Goal: Use online tool/utility

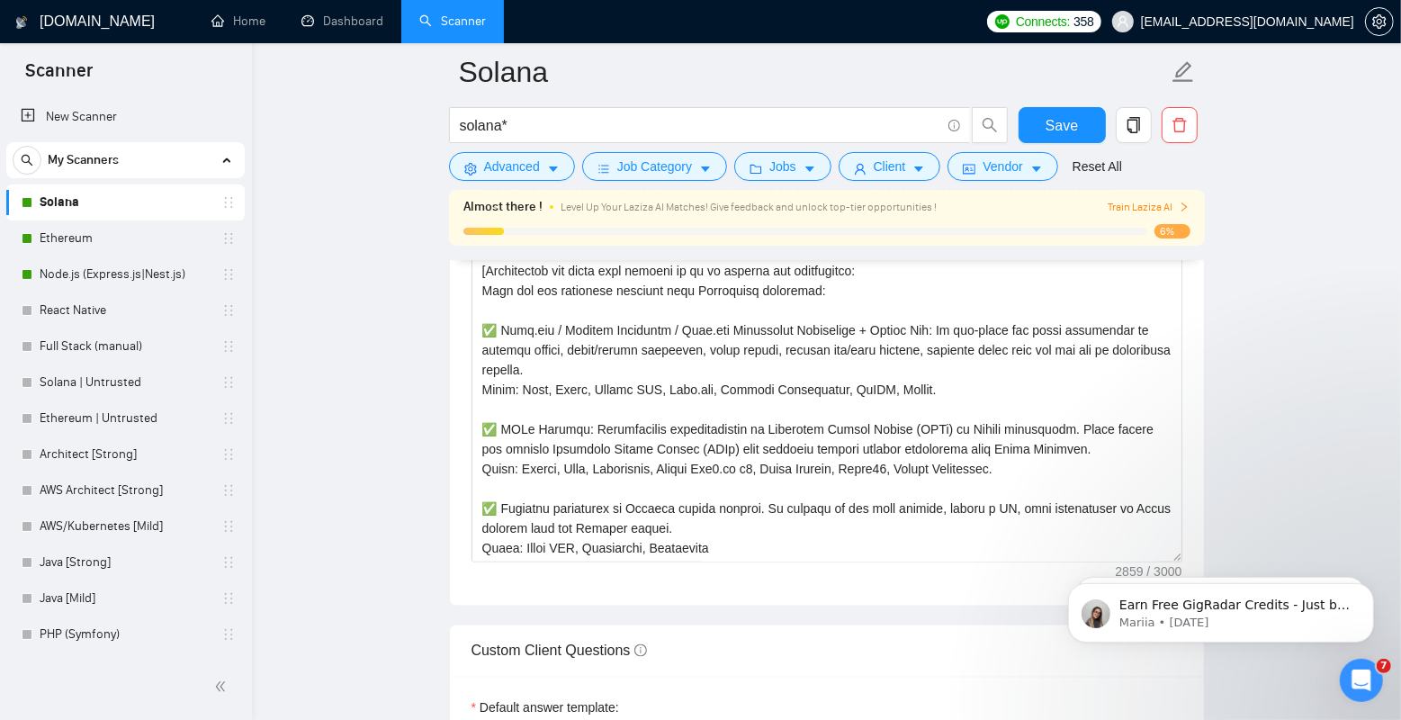
scroll to position [514, 0]
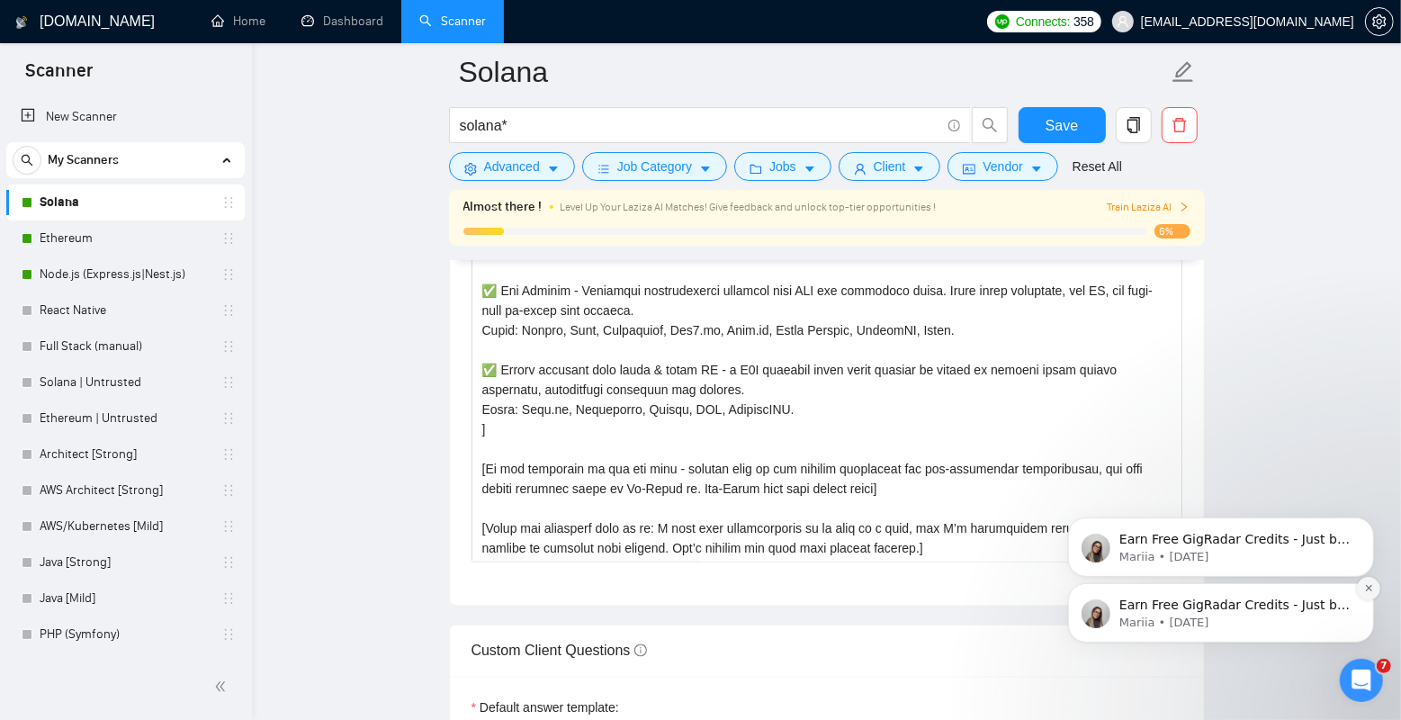
click at [1369, 585] on icon "Dismiss notification" at bounding box center [1368, 587] width 10 height 10
click at [1367, 586] on icon "Dismiss notification" at bounding box center [1367, 587] width 6 height 6
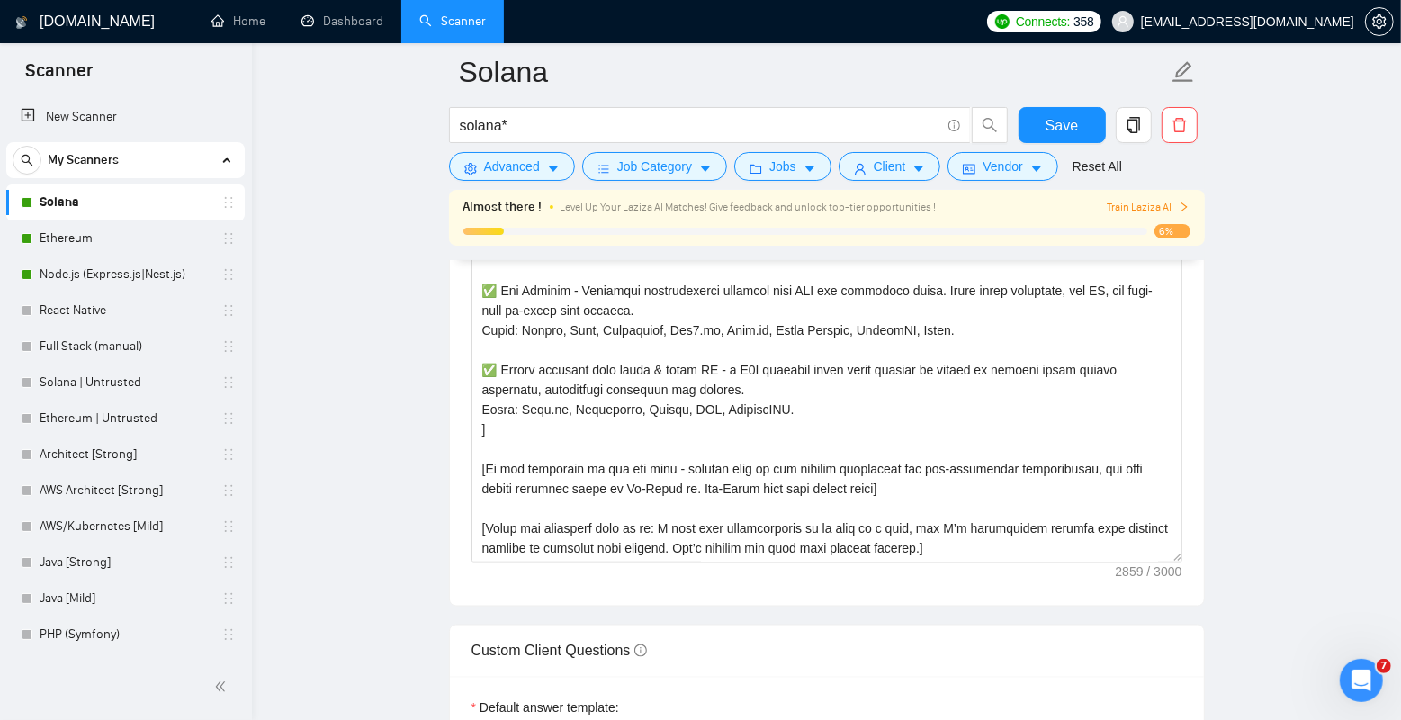
click at [1338, 560] on main "[PERSON_NAME]* Save Advanced Job Category Jobs Client Vendor Reset All Almost t…" at bounding box center [826, 506] width 1091 height 5081
click at [398, 283] on main "[PERSON_NAME]* Save Advanced Job Category Jobs Client Vendor Reset All Almost t…" at bounding box center [826, 506] width 1091 height 5081
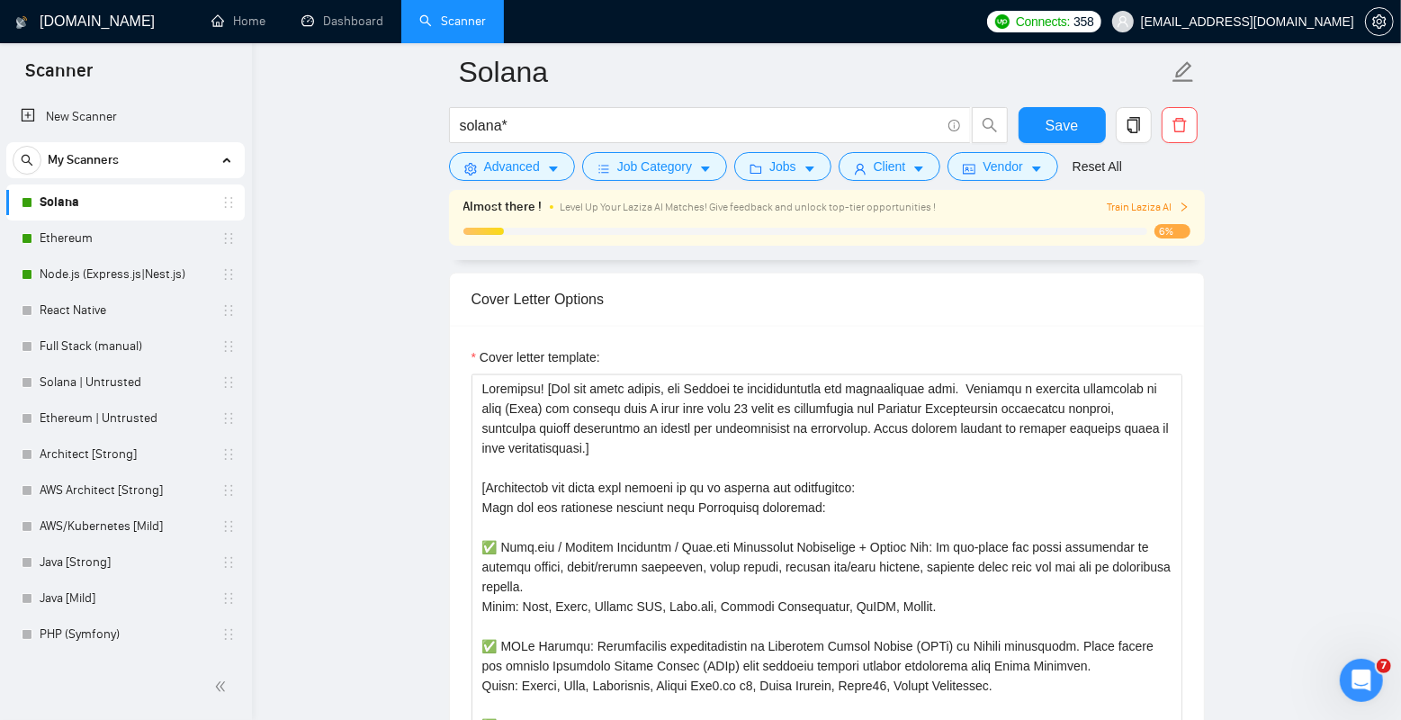
scroll to position [1914, 0]
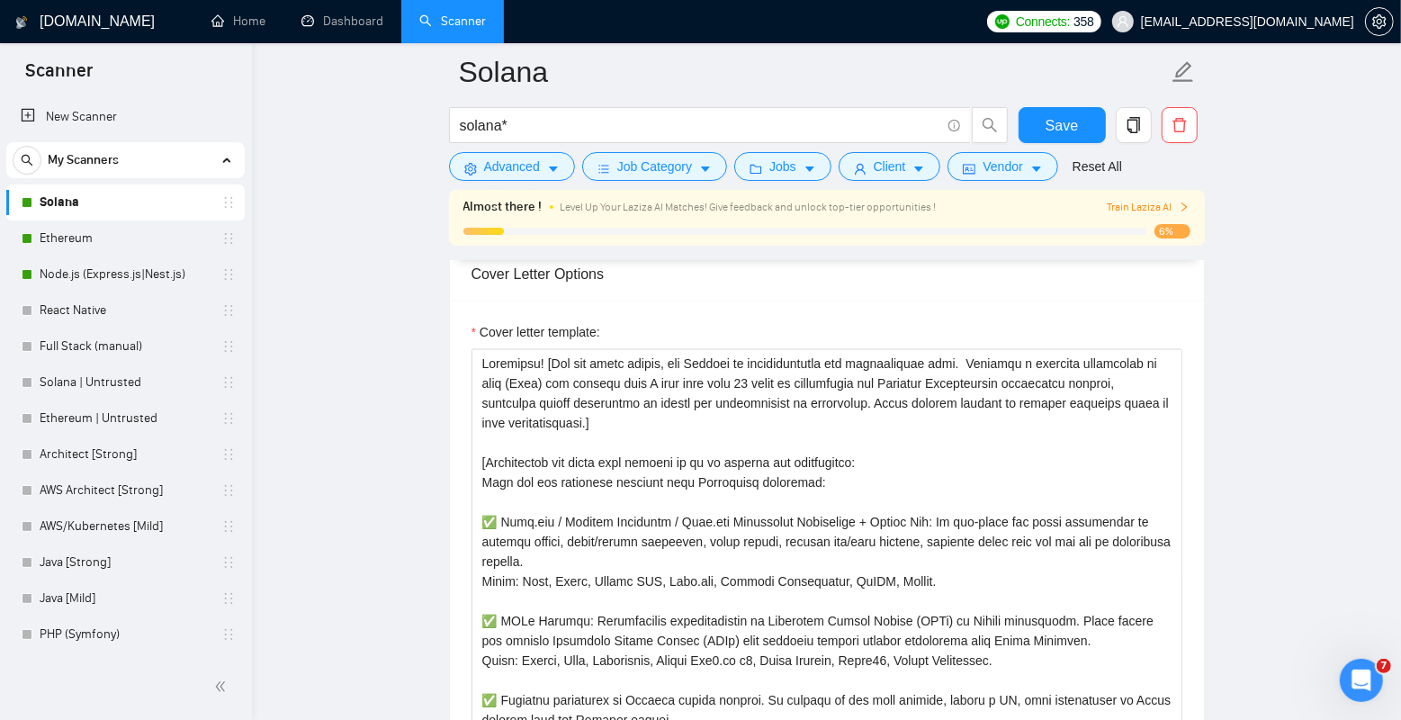
click at [368, 333] on main "[PERSON_NAME]* Save Advanced Job Category Jobs Client Vendor Reset All Almost t…" at bounding box center [826, 698] width 1091 height 5081
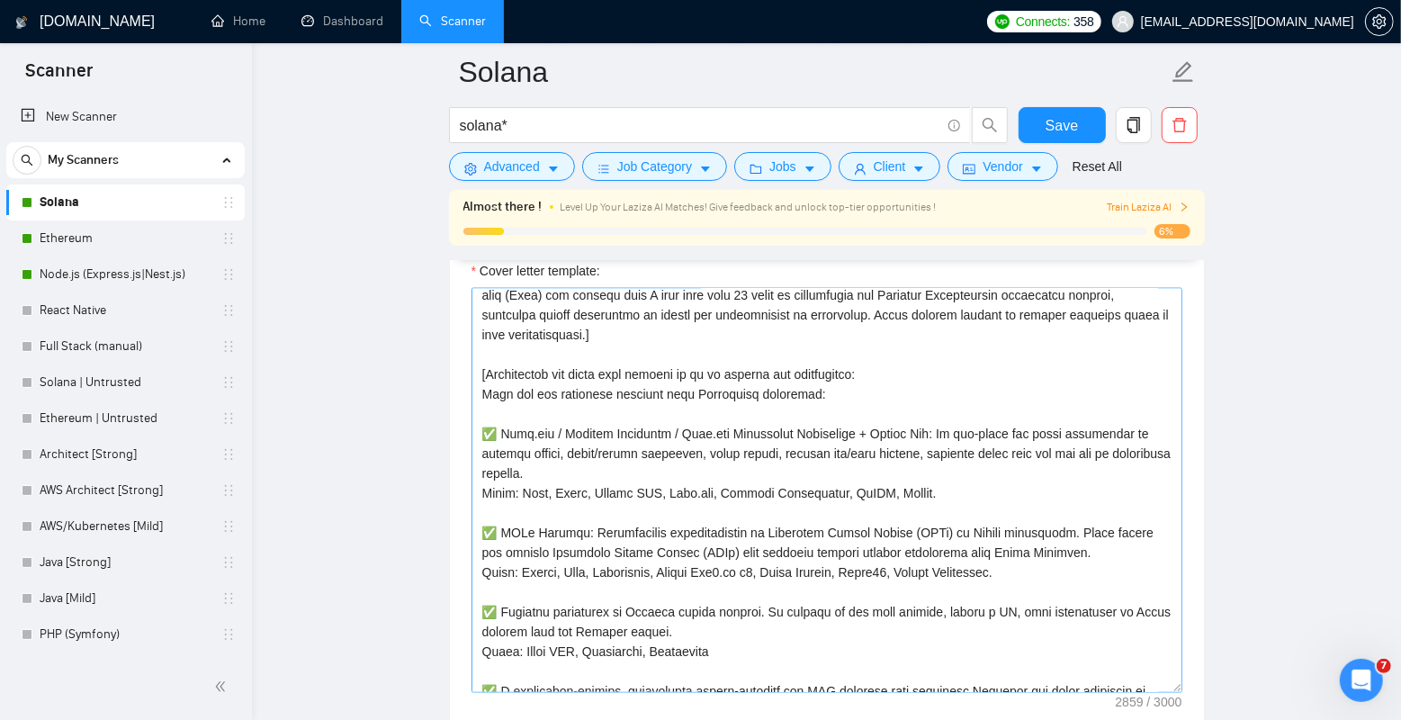
scroll to position [0, 0]
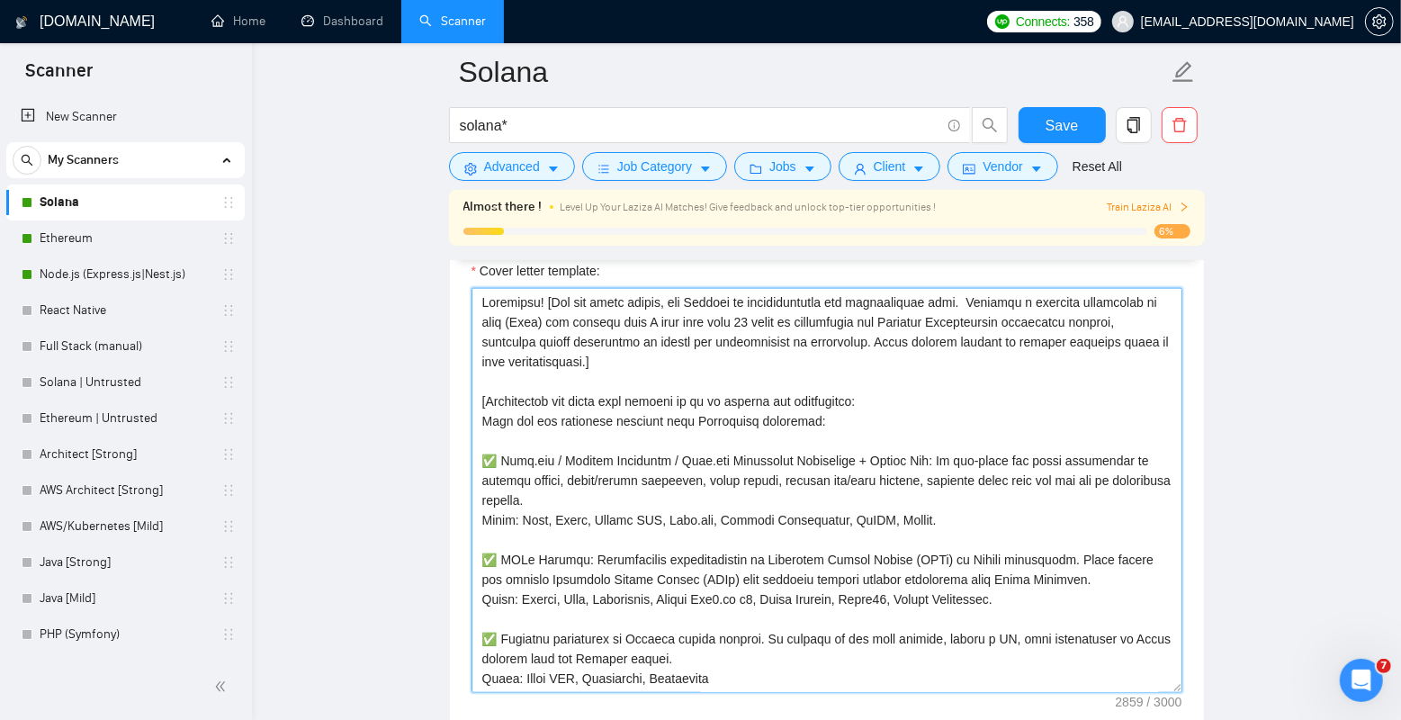
click at [614, 365] on textarea "Cover letter template:" at bounding box center [826, 490] width 711 height 405
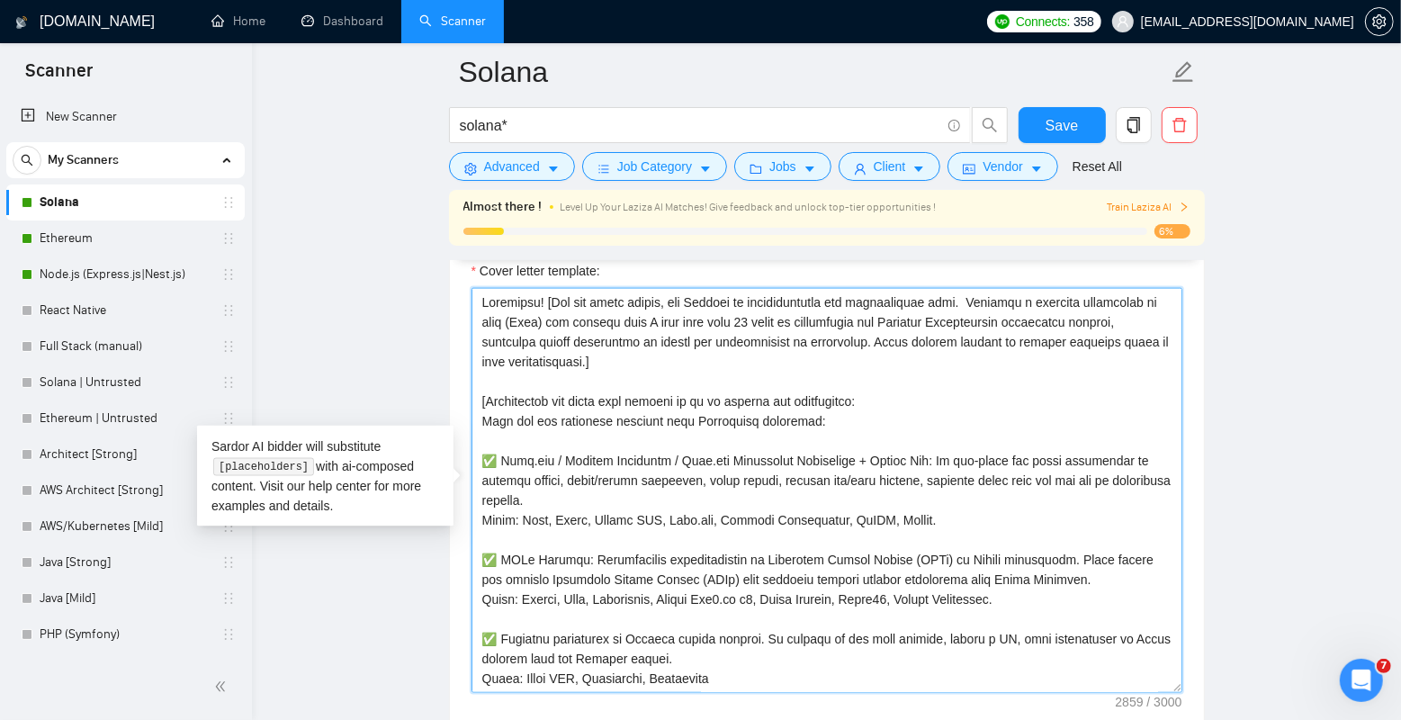
click at [603, 380] on textarea "Cover letter template:" at bounding box center [826, 490] width 711 height 405
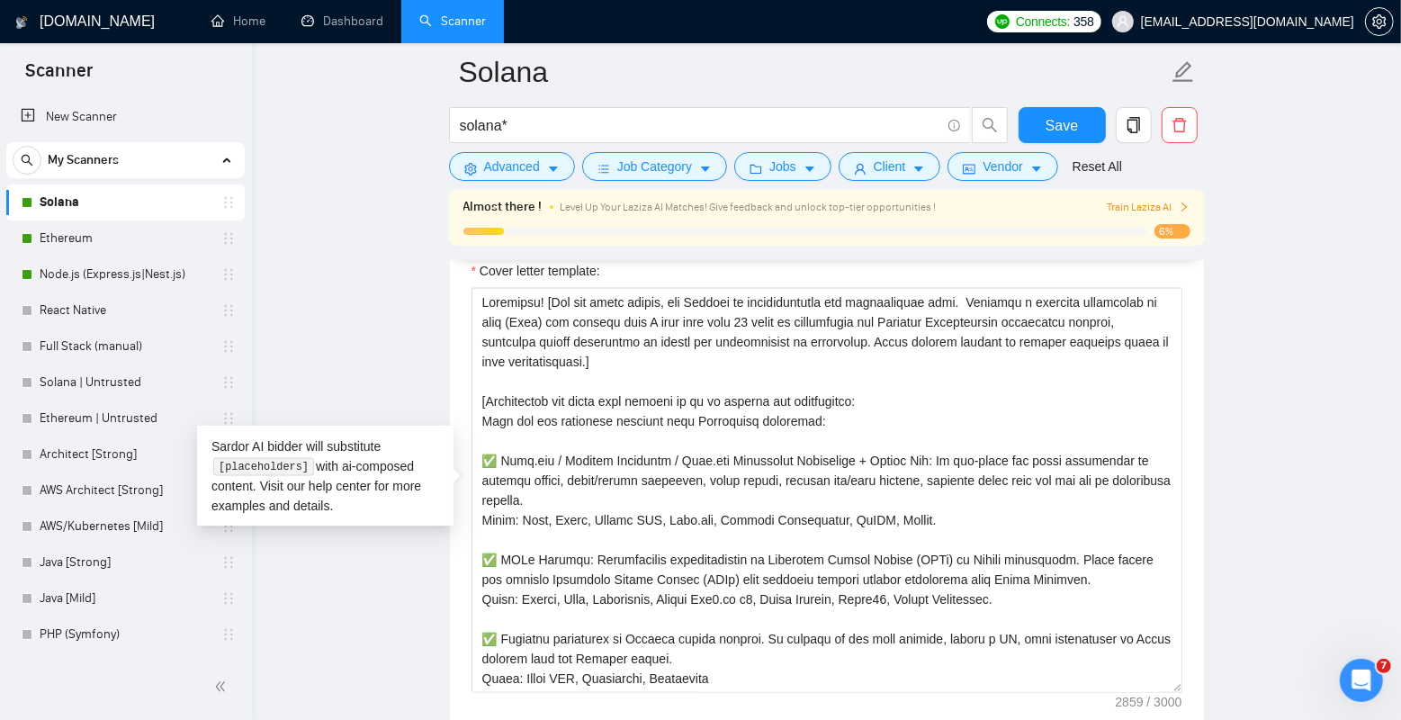
click at [354, 351] on main "[PERSON_NAME]* Save Advanced Job Category Jobs Client Vendor Reset All Almost t…" at bounding box center [826, 637] width 1091 height 5081
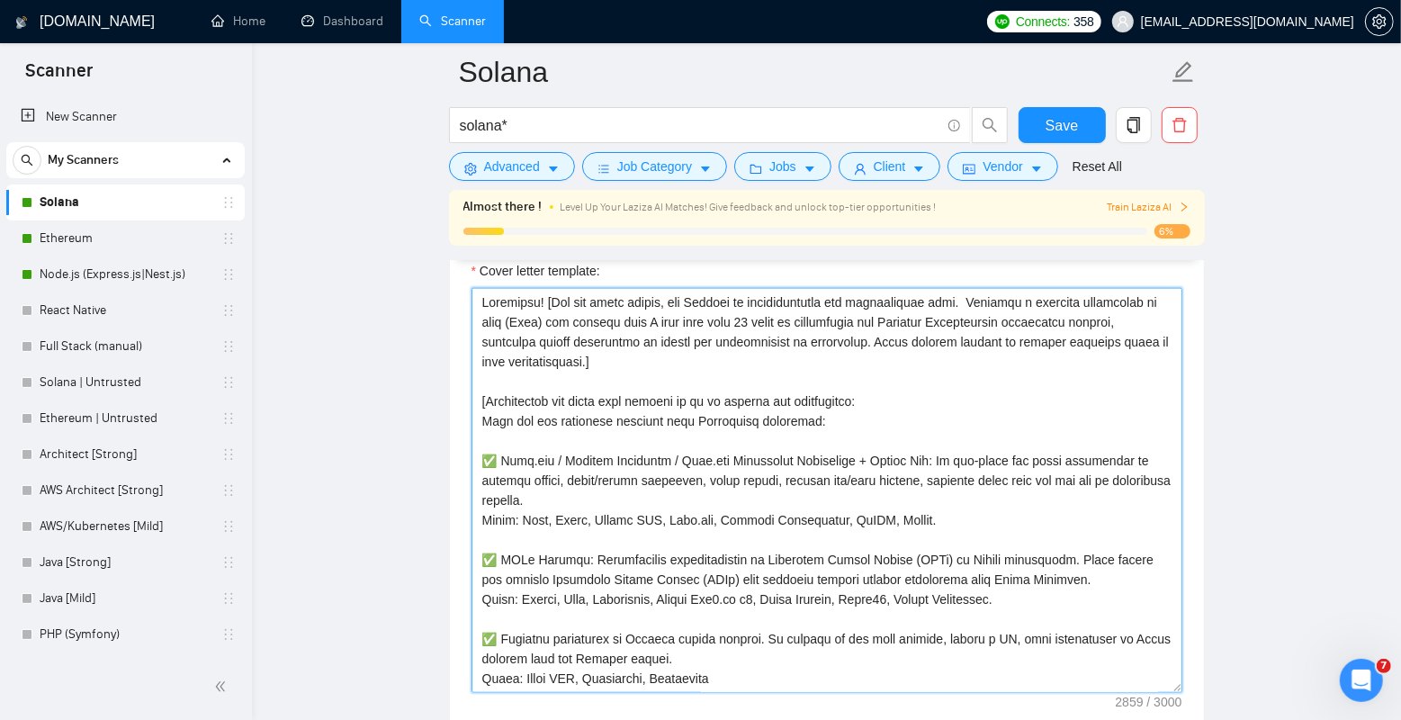
click at [561, 434] on textarea "Cover letter template:" at bounding box center [826, 490] width 711 height 405
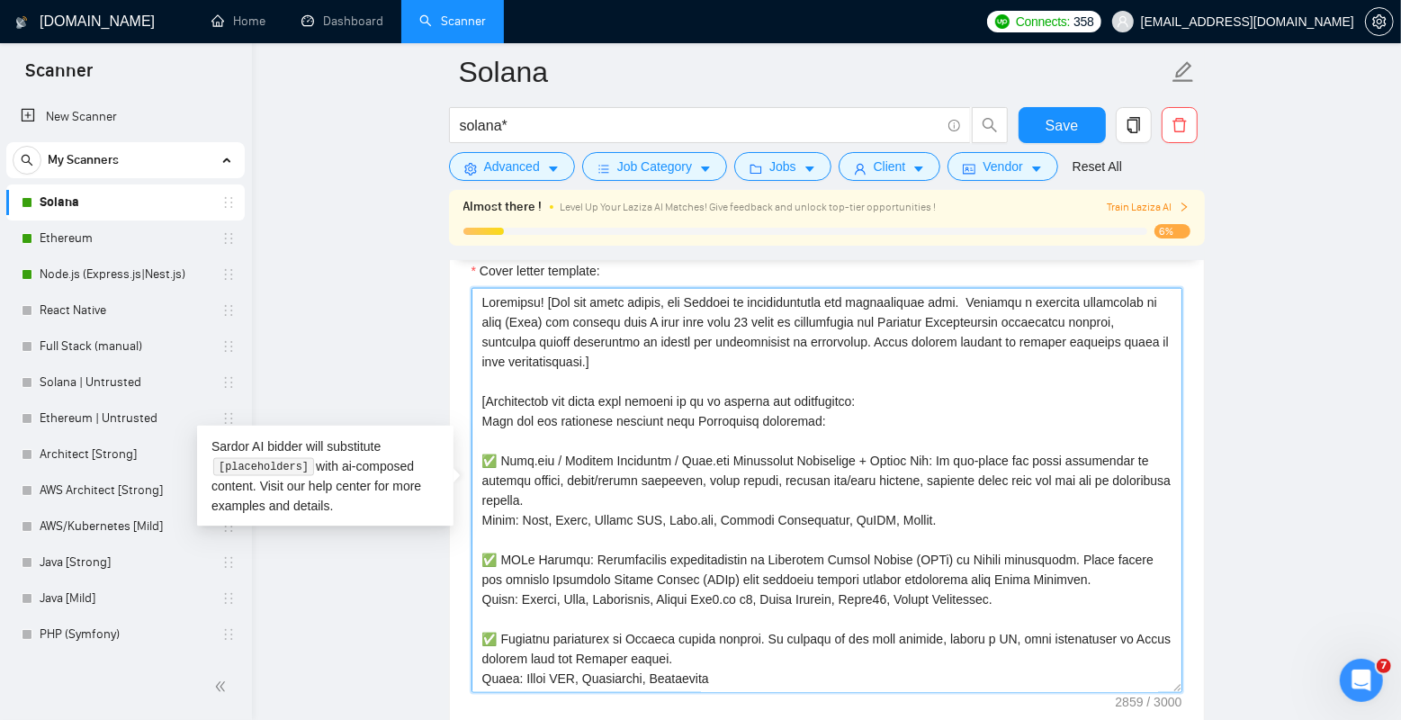
scroll to position [1942, 0]
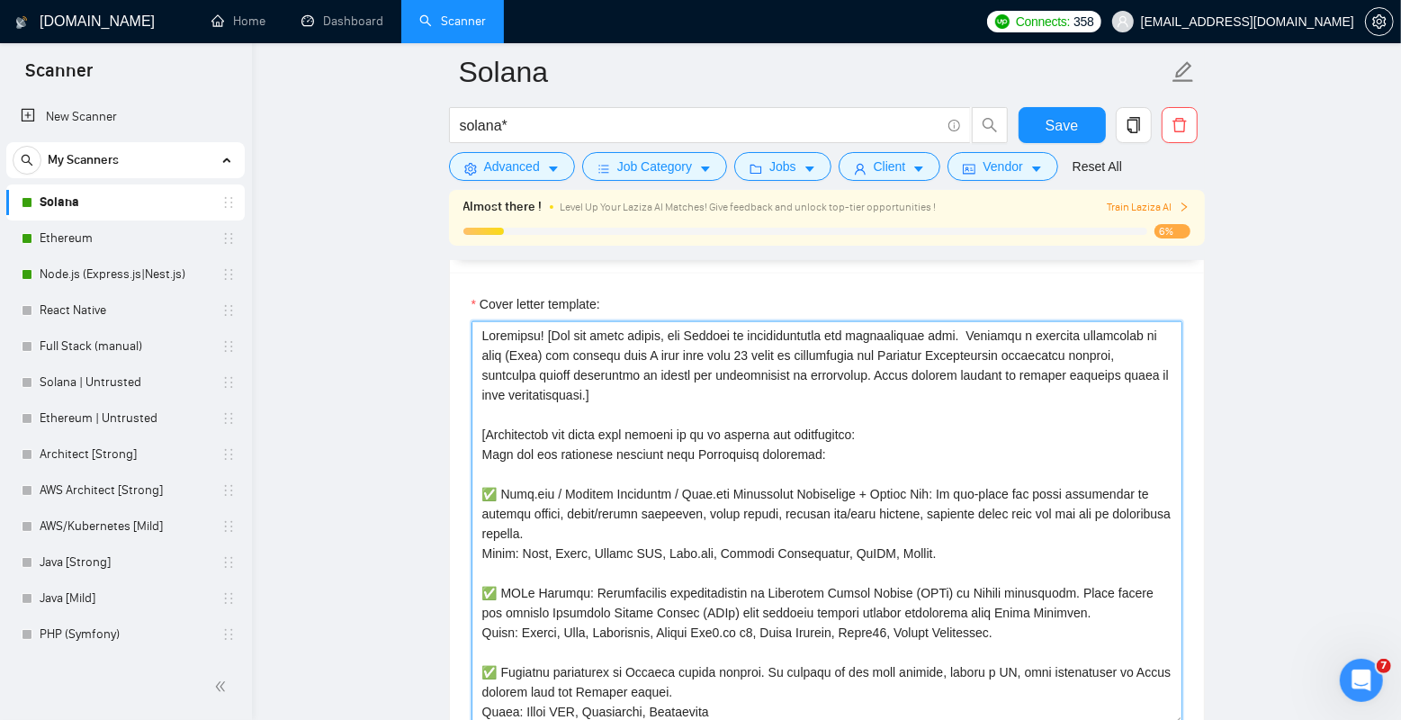
drag, startPoint x: 844, startPoint y: 390, endPoint x: 752, endPoint y: 368, distance: 94.3
click at [752, 368] on textarea "Cover letter template:" at bounding box center [826, 523] width 711 height 405
drag, startPoint x: 534, startPoint y: 376, endPoint x: 1081, endPoint y: 392, distance: 547.3
click at [1081, 392] on textarea "Cover letter template:" at bounding box center [826, 523] width 711 height 405
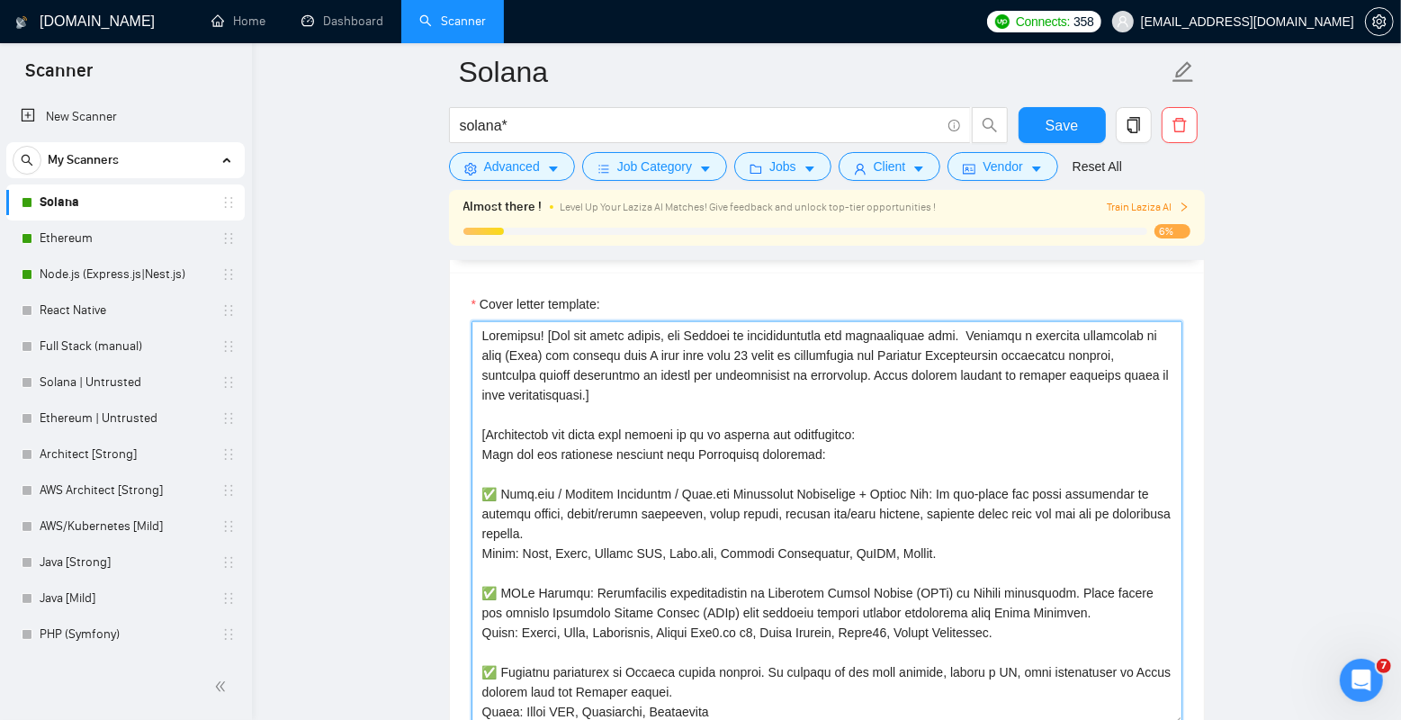
click at [1081, 392] on textarea "Cover letter template:" at bounding box center [826, 523] width 711 height 405
click at [705, 427] on textarea "Cover letter template:" at bounding box center [826, 523] width 711 height 405
click at [718, 412] on textarea "Cover letter template:" at bounding box center [826, 523] width 711 height 405
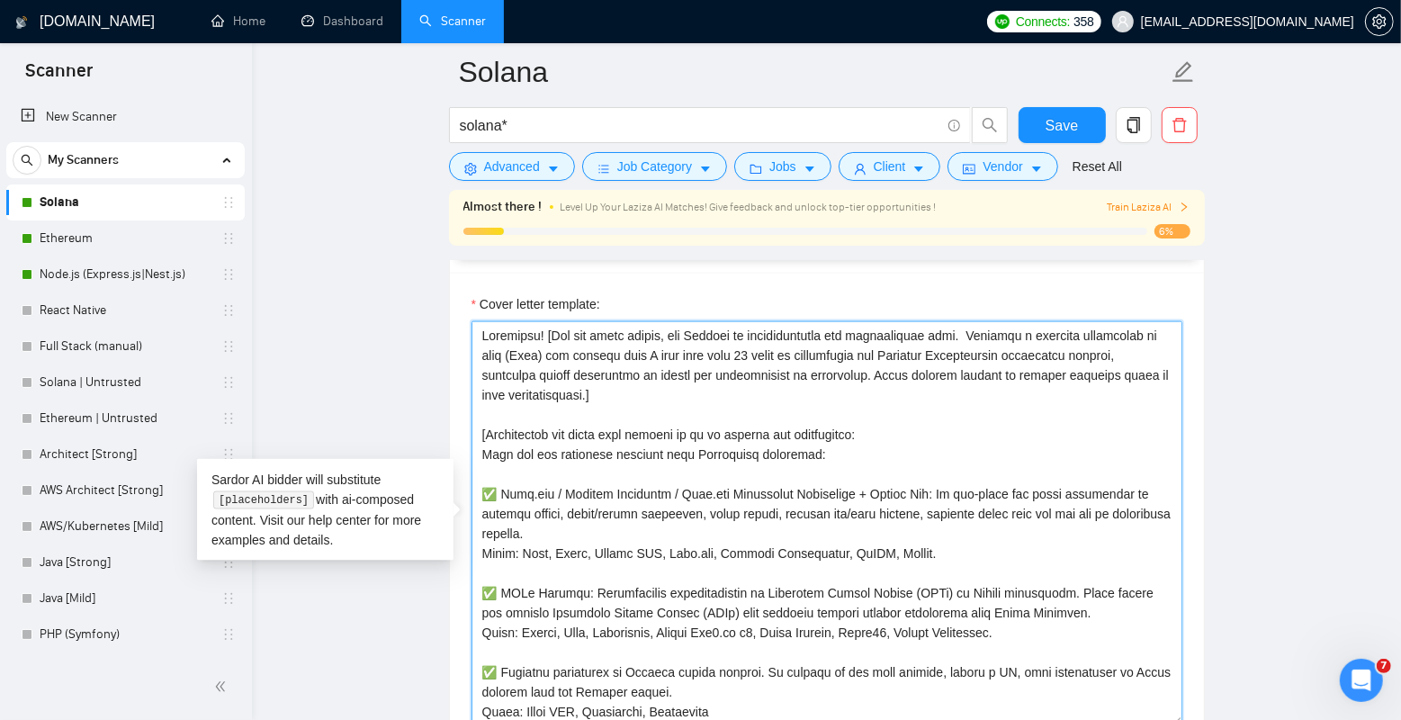
click at [634, 384] on textarea "Cover letter template:" at bounding box center [826, 523] width 711 height 405
